Goal: Task Accomplishment & Management: Manage account settings

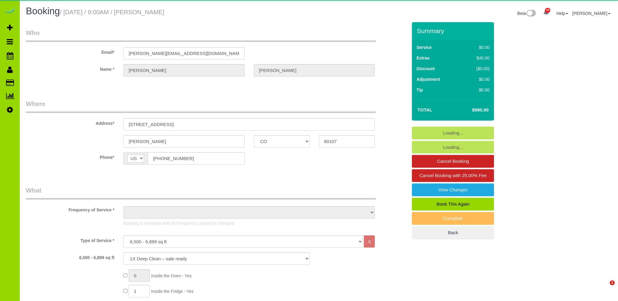
select select "CO"
select select "2"
select select "object:1220"
select select "2"
select select "spot6"
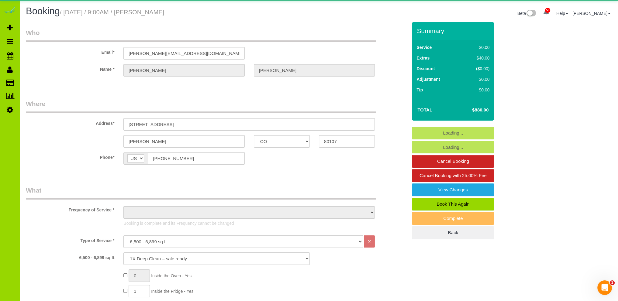
select select "number:69"
select select "number:6"
select select "number:19"
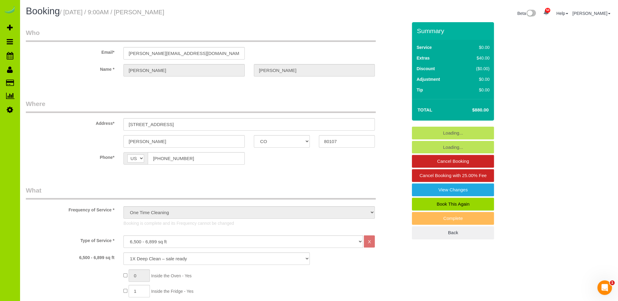
select select "object:1254"
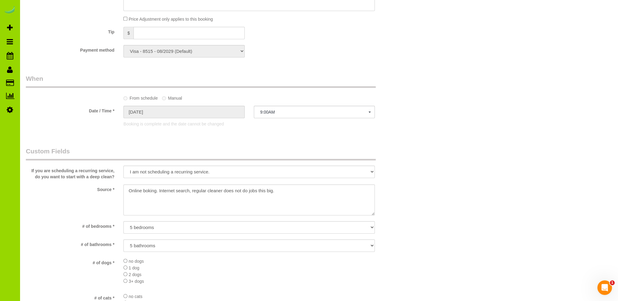
scroll to position [426, 0]
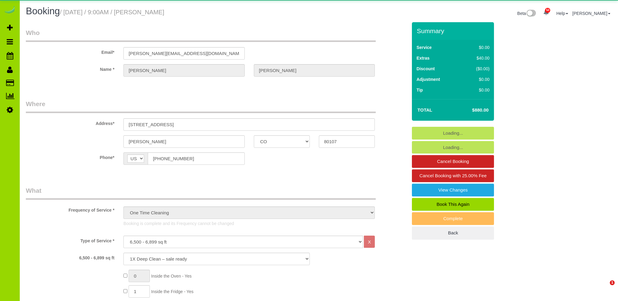
select select "CO"
select select "2"
select select "spot1"
select select "number:69"
select select "number:6"
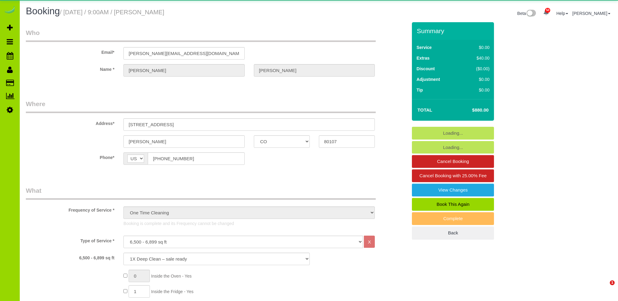
select select "number:19"
